Goal: Task Accomplishment & Management: Manage account settings

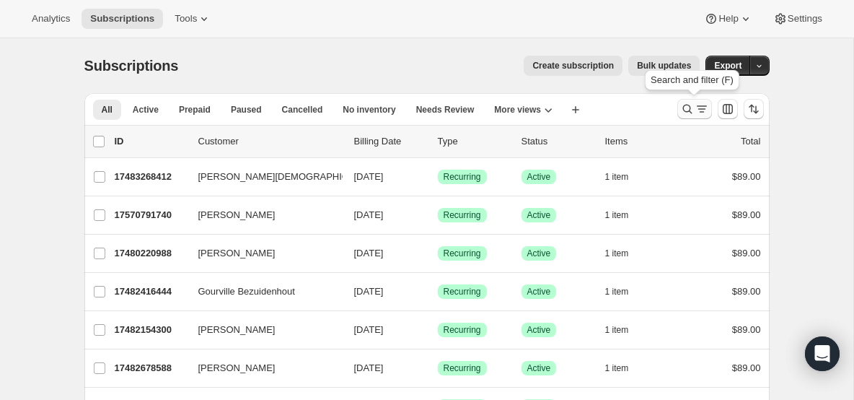
click at [694, 108] on icon "Search and filter results" at bounding box center [701, 109] width 14 height 14
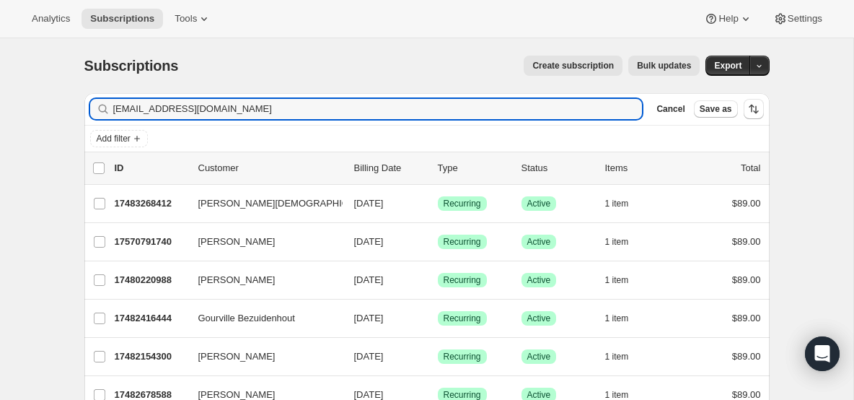
type input "[EMAIL_ADDRESS][DOMAIN_NAME]"
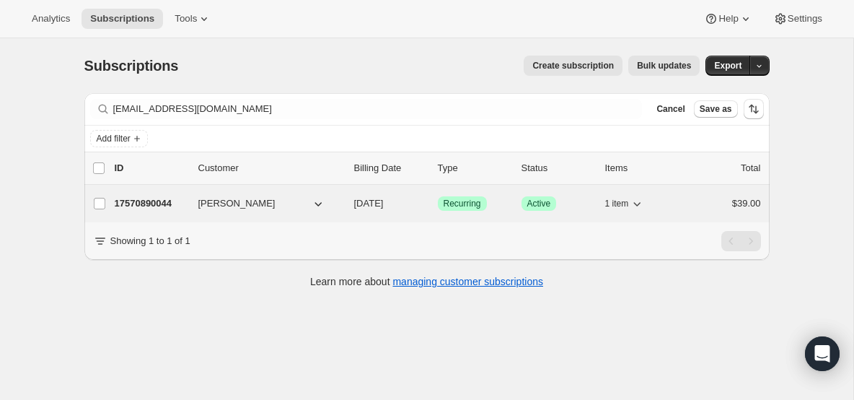
click at [164, 202] on p "17570890044" at bounding box center [151, 203] width 72 height 14
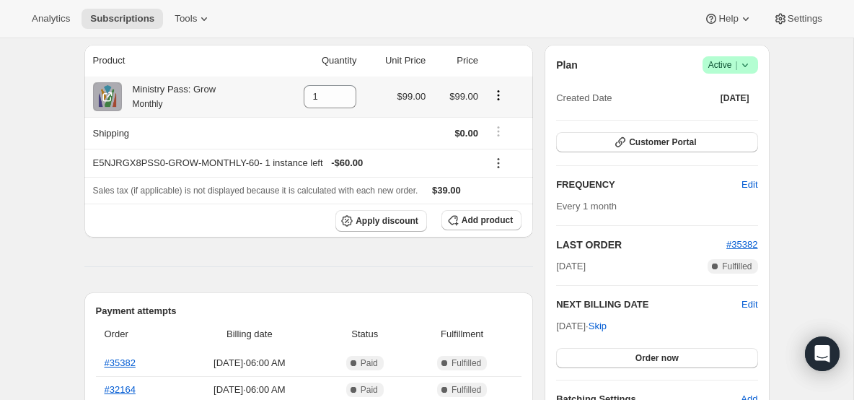
scroll to position [128, 0]
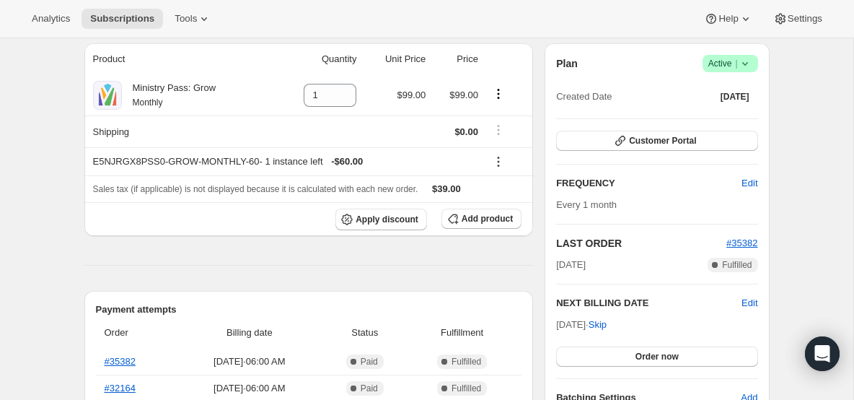
click at [747, 62] on icon at bounding box center [745, 63] width 14 height 14
click at [701, 121] on span "Cancel subscription" at bounding box center [725, 116] width 81 height 11
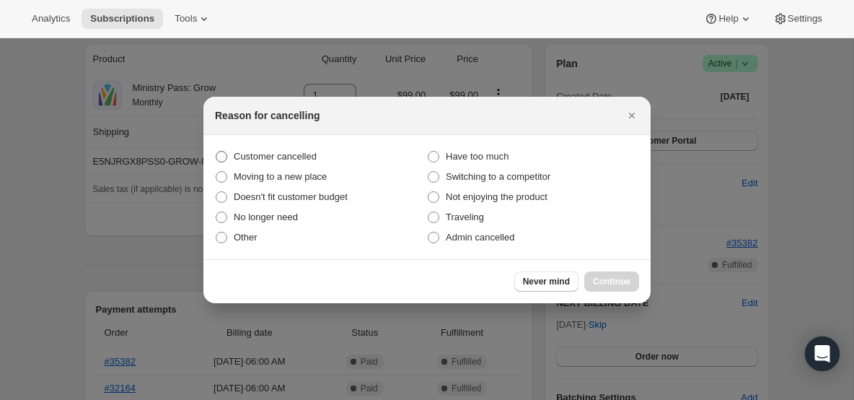
click at [307, 159] on span "Customer cancelled" at bounding box center [275, 156] width 83 height 11
click at [216, 151] on input "Customer cancelled" at bounding box center [216, 151] width 1 height 1
radio input "true"
click at [627, 286] on span "Continue" at bounding box center [611, 281] width 37 height 12
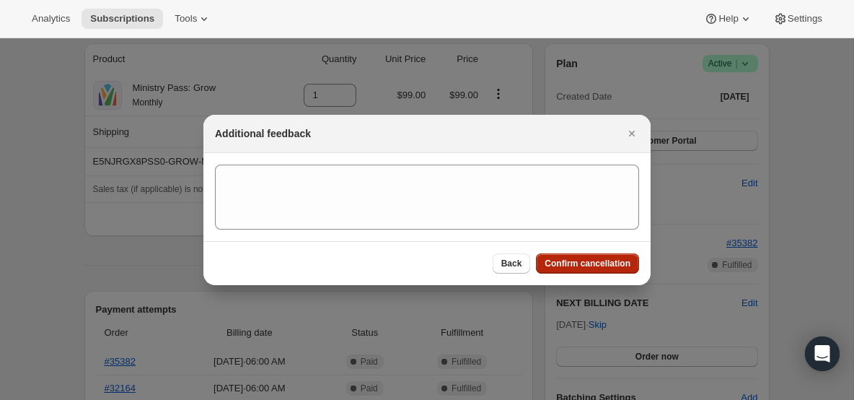
click at [570, 260] on span "Confirm cancellation" at bounding box center [587, 263] width 86 height 12
